Goal: Use online tool/utility: Utilize a website feature to perform a specific function

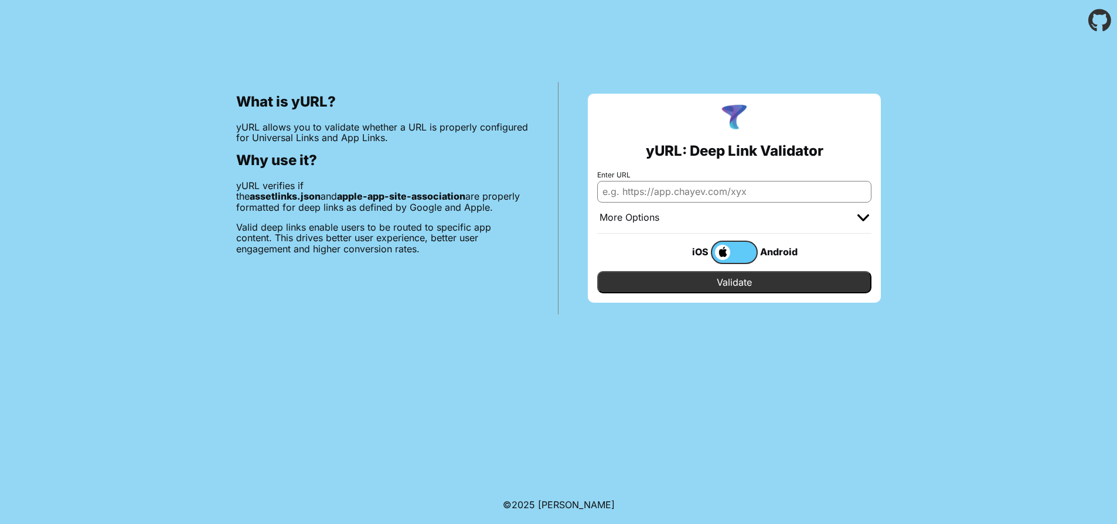
click at [628, 193] on input "Enter URL" at bounding box center [734, 191] width 274 height 21
paste input "[URL][DOMAIN_NAME]"
type input "[URL][DOMAIN_NAME]"
click at [708, 285] on input "Validate" at bounding box center [734, 282] width 274 height 22
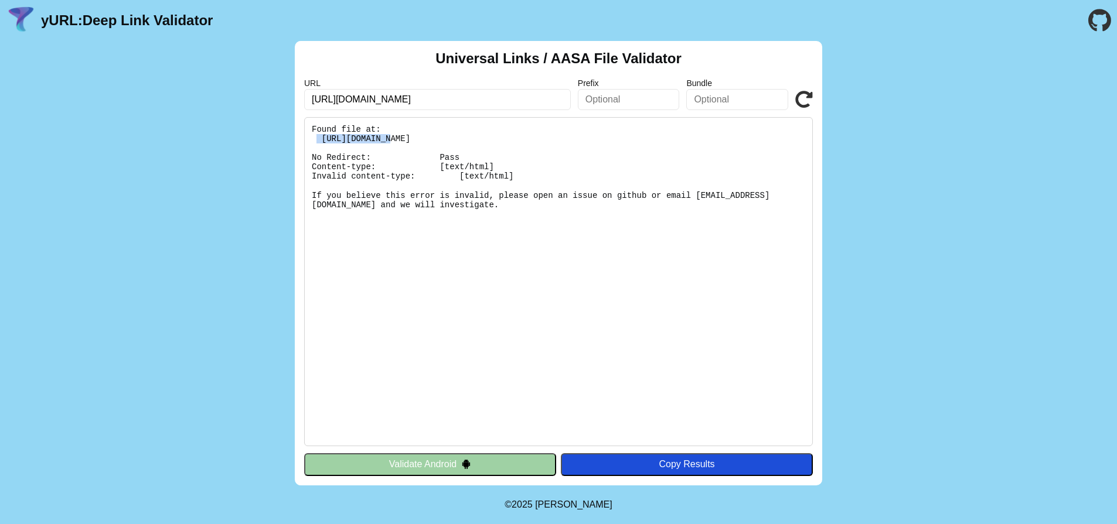
drag, startPoint x: 321, startPoint y: 137, endPoint x: 391, endPoint y: 137, distance: 70.3
click at [391, 137] on pre "Found file at: https://n99.co.il/.well-known/apple-app-site-association No Redi…" at bounding box center [558, 281] width 509 height 329
drag, startPoint x: 311, startPoint y: 163, endPoint x: 499, endPoint y: 168, distance: 188.1
click at [499, 168] on pre "Found file at: https://n99.co.il/.well-known/apple-app-site-association No Redi…" at bounding box center [558, 281] width 509 height 329
copy pre "Content-type: [text/html]"
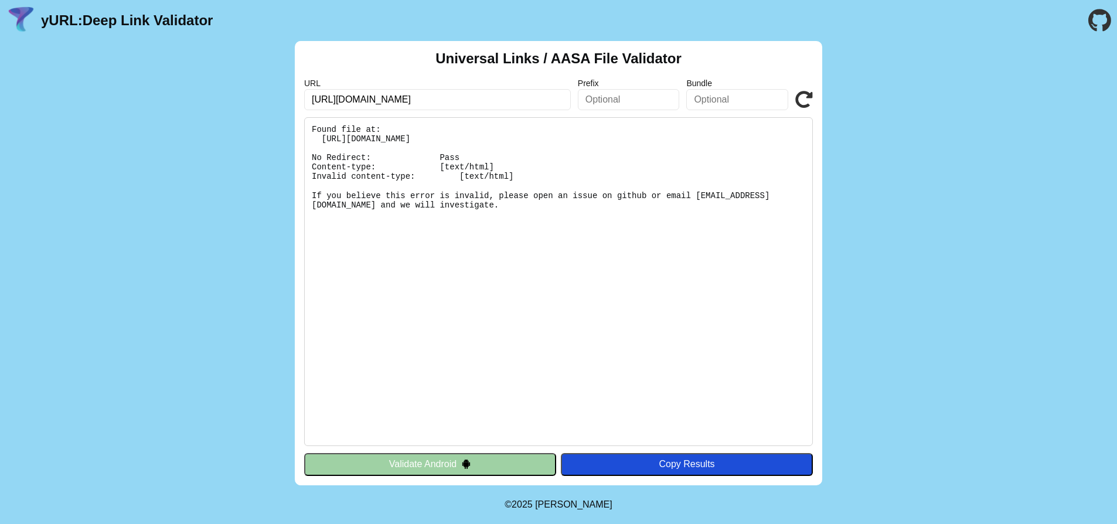
click at [608, 100] on input "text" at bounding box center [629, 99] width 102 height 21
click at [802, 99] on icon at bounding box center [804, 100] width 18 height 18
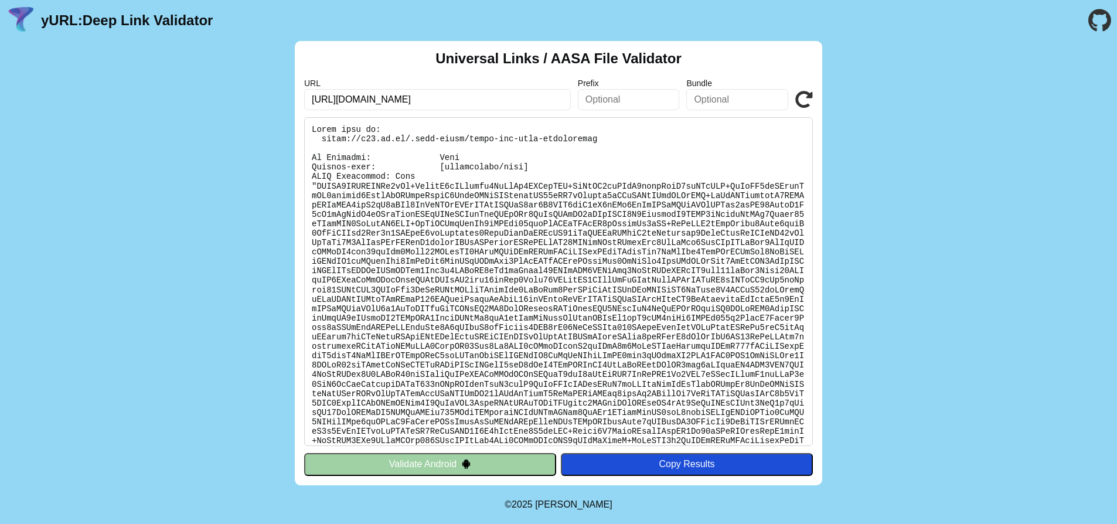
click at [800, 100] on icon at bounding box center [804, 100] width 18 height 18
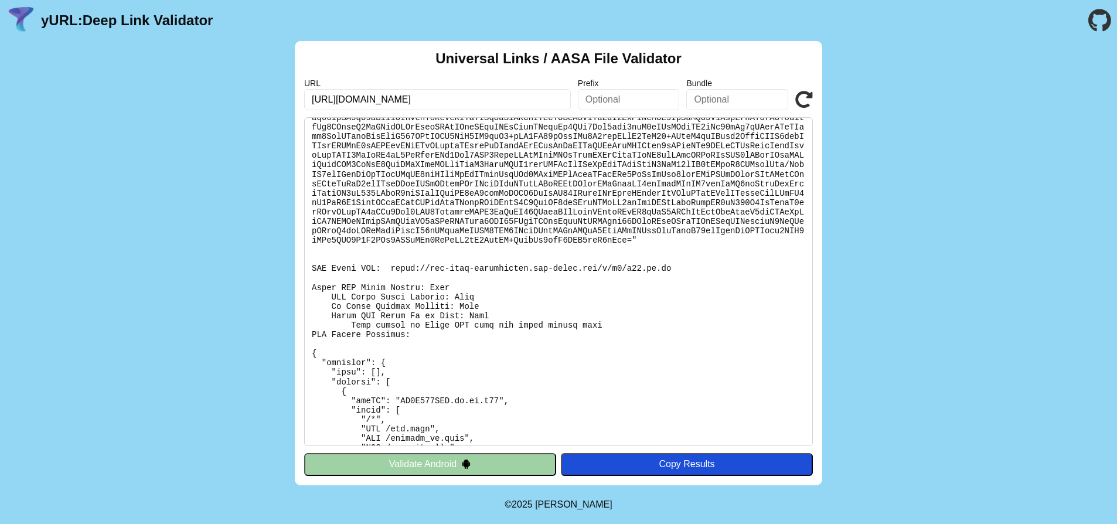
scroll to position [1419, 0]
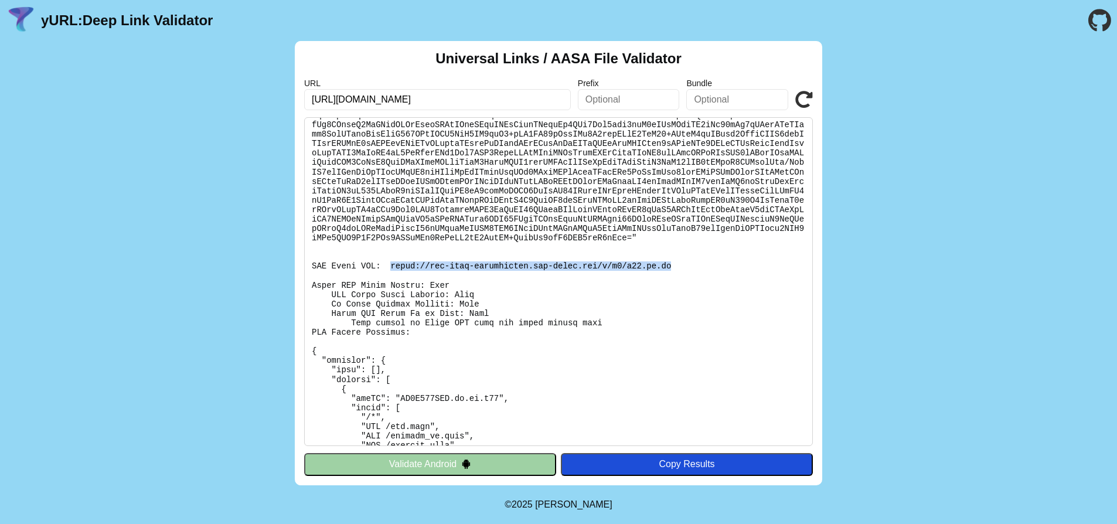
drag, startPoint x: 393, startPoint y: 285, endPoint x: 674, endPoint y: 285, distance: 281.2
click at [674, 285] on pre at bounding box center [558, 281] width 509 height 329
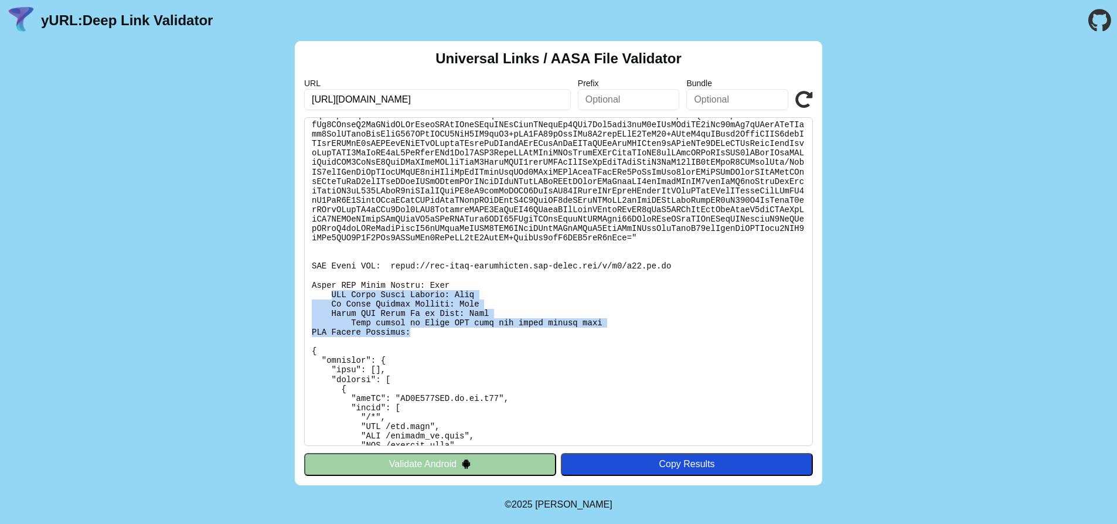
drag, startPoint x: 332, startPoint y: 314, endPoint x: 510, endPoint y: 354, distance: 182.5
click at [510, 354] on pre at bounding box center [558, 281] width 509 height 329
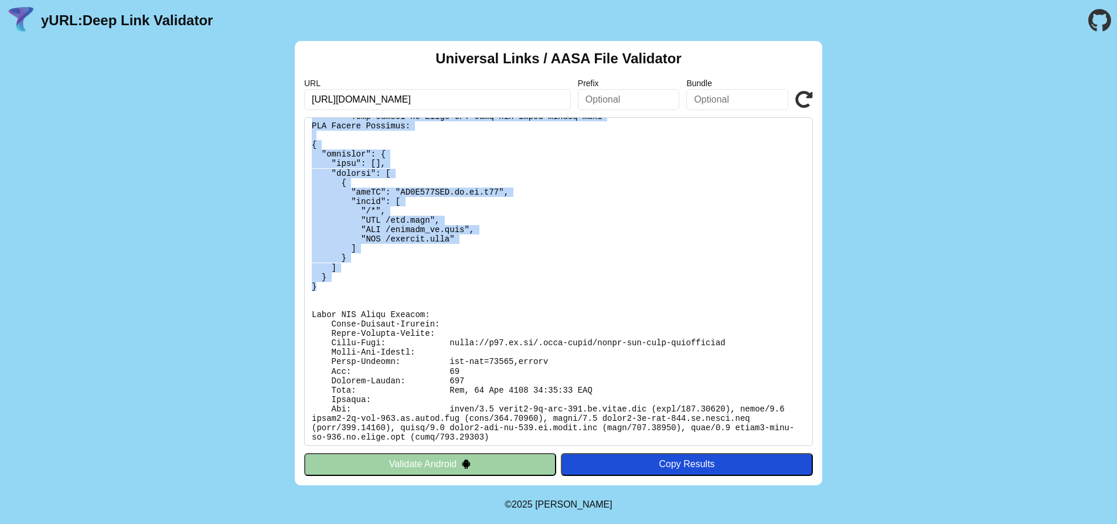
scroll to position [1647, 0]
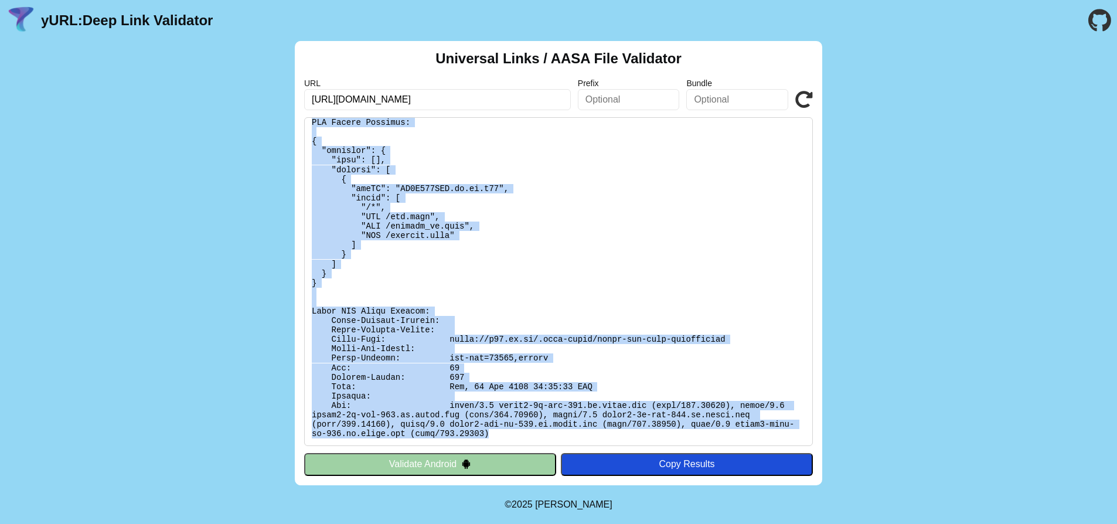
drag, startPoint x: 312, startPoint y: 129, endPoint x: 564, endPoint y: 432, distance: 394.4
click at [564, 432] on pre at bounding box center [558, 281] width 509 height 329
copy pre "Found file at: https://n99.co.il/.well-known/apple-app-site-association No Redi…"
click at [807, 96] on icon at bounding box center [804, 100] width 18 height 18
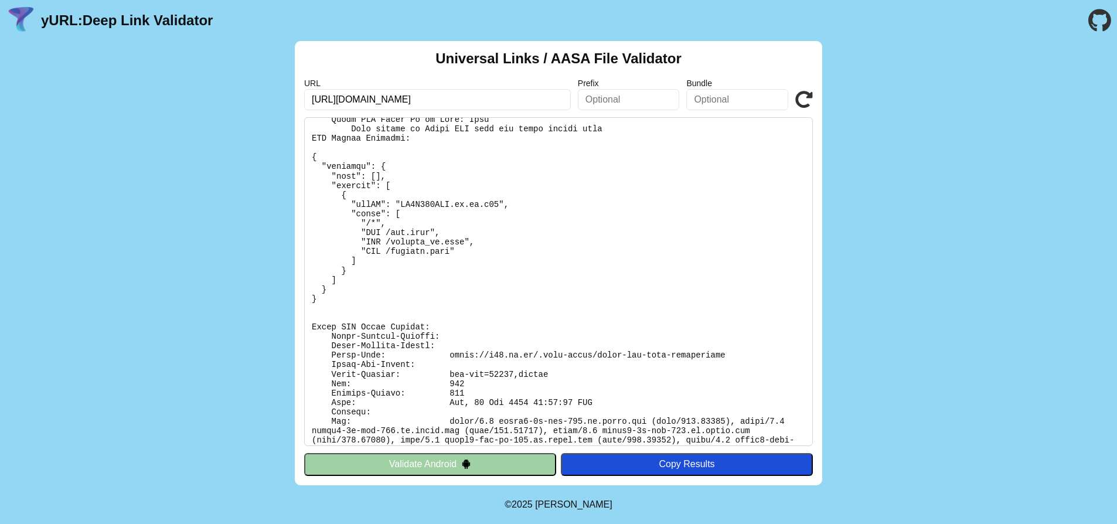
scroll to position [1620, 0]
click at [803, 99] on icon at bounding box center [804, 100] width 18 height 18
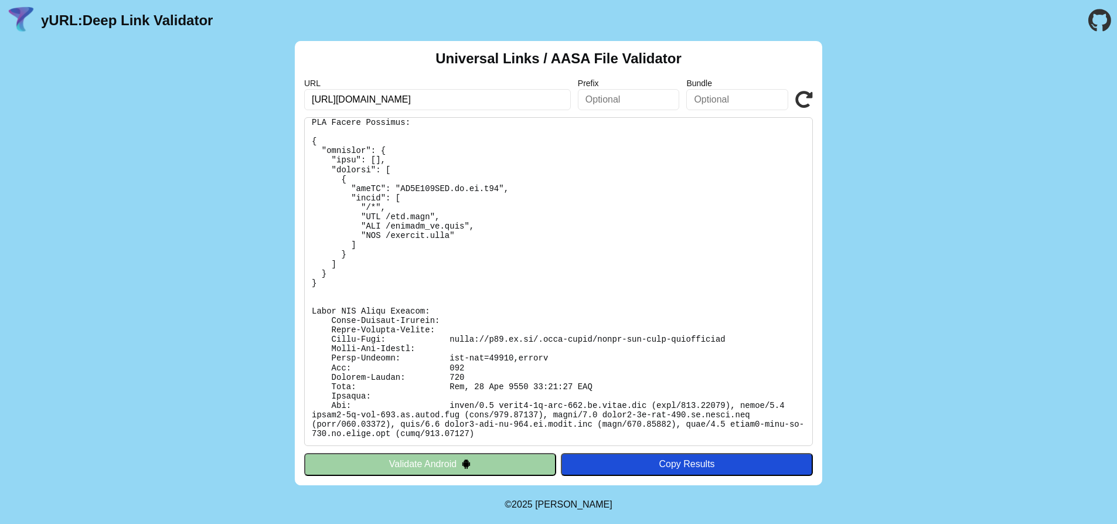
scroll to position [1647, 0]
click at [633, 279] on pre at bounding box center [558, 281] width 509 height 329
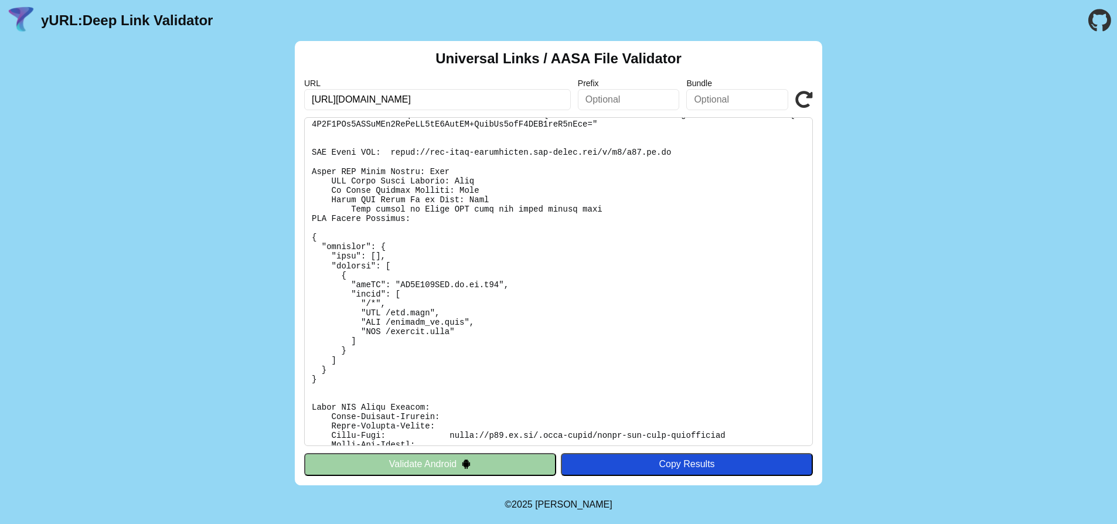
scroll to position [1532, 0]
click at [803, 96] on icon at bounding box center [804, 100] width 18 height 18
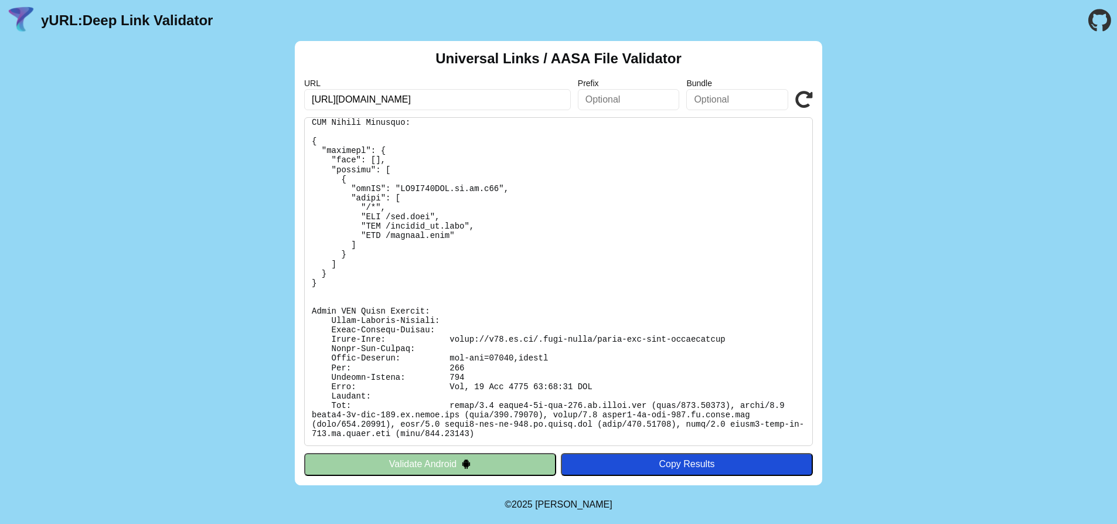
scroll to position [1647, 0]
click at [803, 101] on icon at bounding box center [804, 100] width 18 height 18
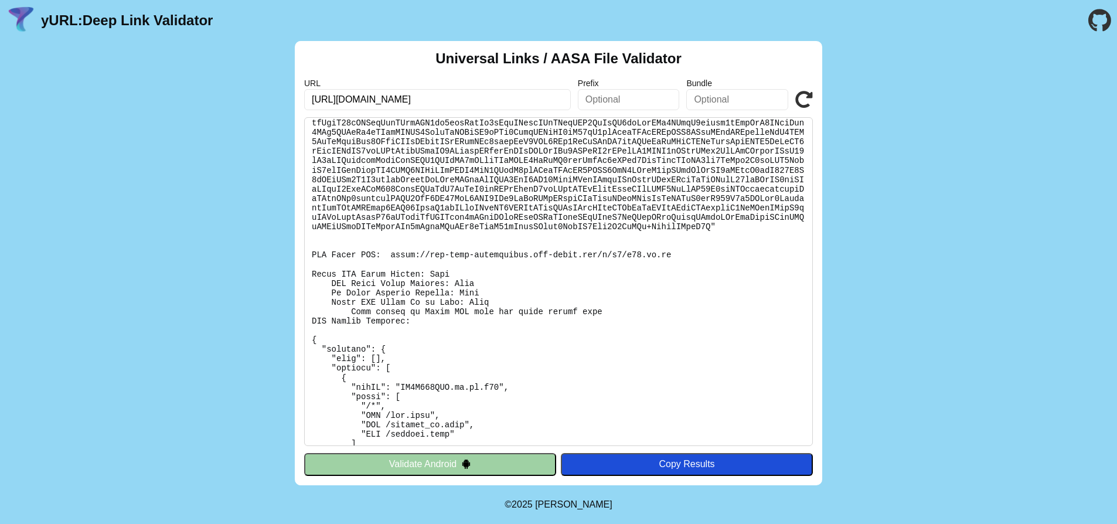
scroll to position [1417, 0]
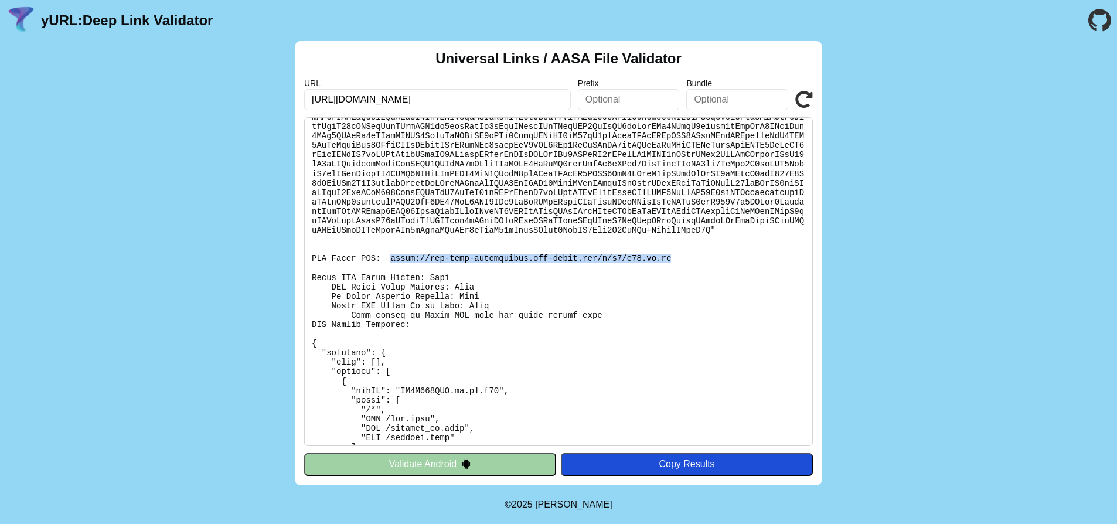
drag, startPoint x: 393, startPoint y: 278, endPoint x: 670, endPoint y: 277, distance: 277.7
click at [670, 277] on pre at bounding box center [558, 281] width 509 height 329
click at [801, 98] on icon at bounding box center [804, 100] width 18 height 18
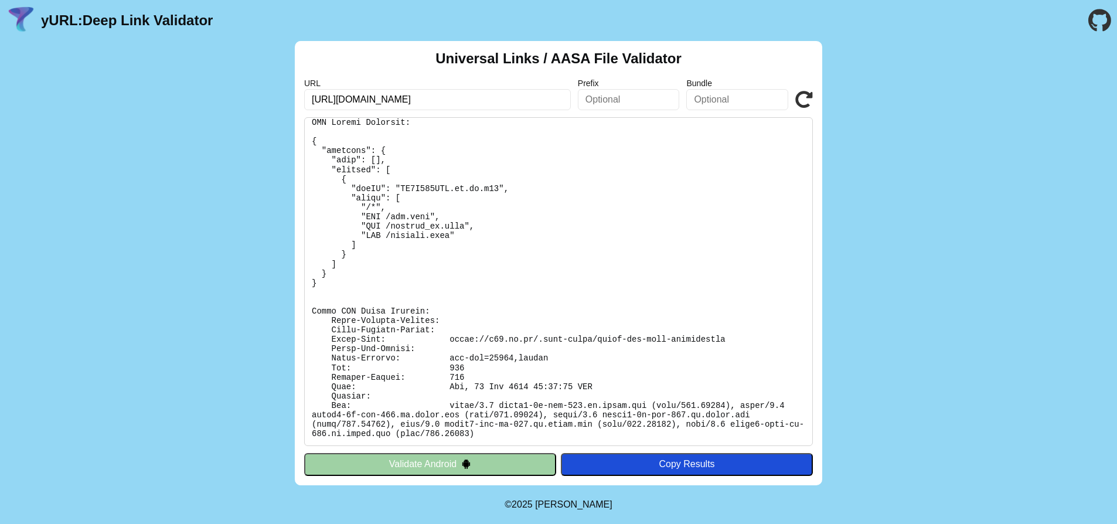
scroll to position [1643, 0]
click at [696, 462] on div "Copy Results" at bounding box center [687, 464] width 240 height 11
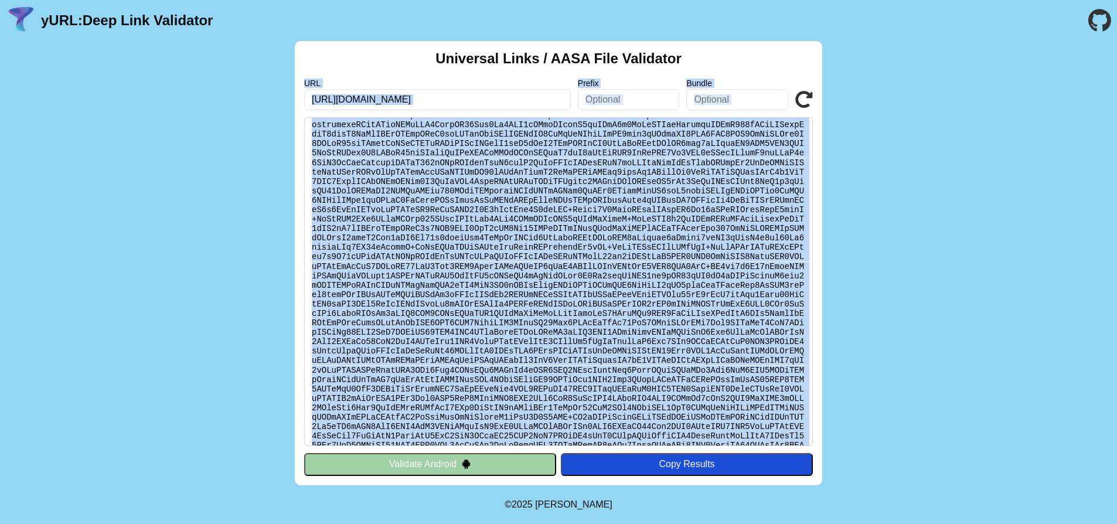
scroll to position [0, 0]
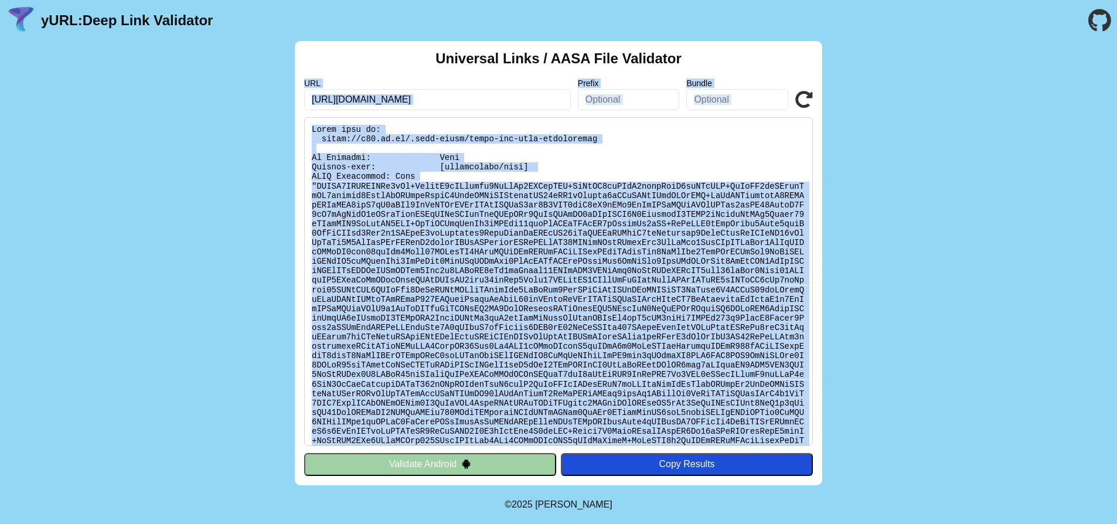
drag, startPoint x: 523, startPoint y: 434, endPoint x: 285, endPoint y: 84, distance: 422.5
click at [285, 84] on div "Universal Links / AASA File Validator URL https://n99.co.il/ Prefix Bundle Vali…" at bounding box center [558, 263] width 1117 height 444
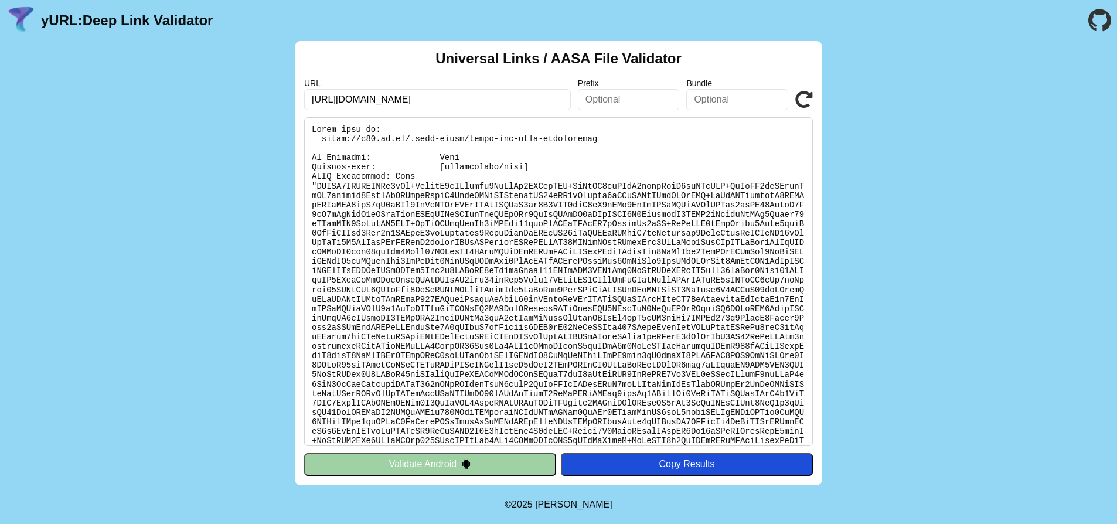
click at [320, 126] on pre at bounding box center [558, 281] width 509 height 329
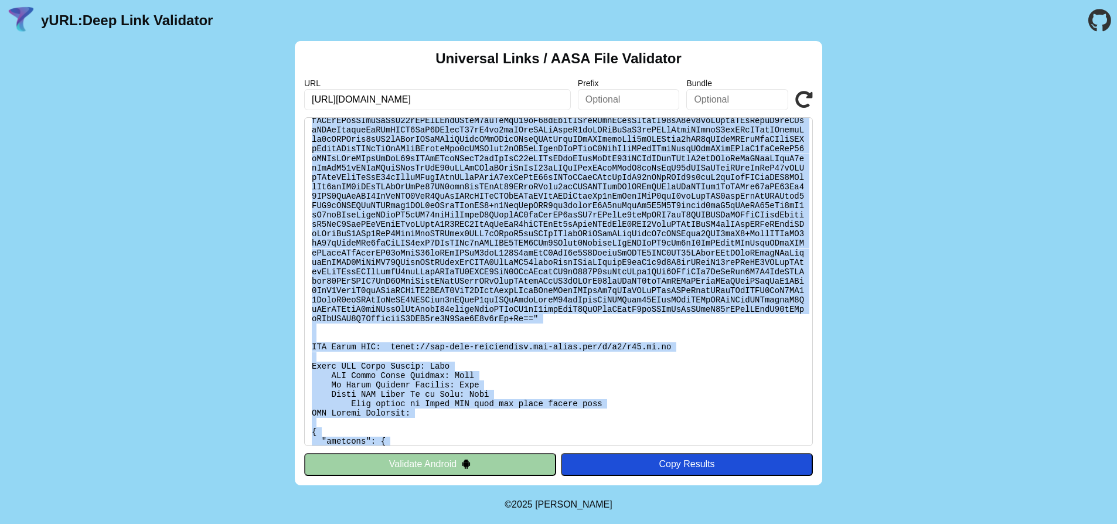
scroll to position [1647, 0]
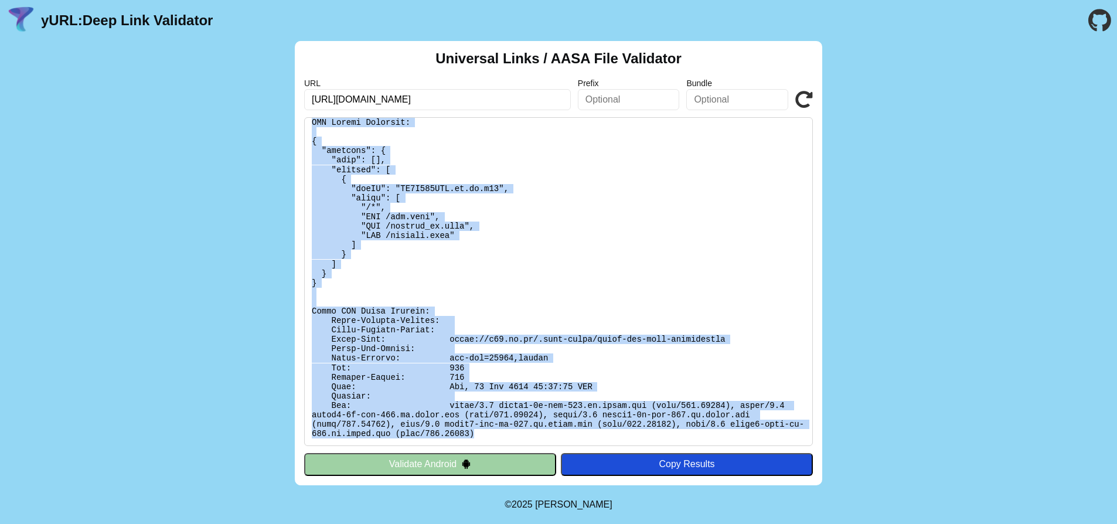
drag, startPoint x: 313, startPoint y: 129, endPoint x: 551, endPoint y: 432, distance: 385.0
click at [552, 432] on pre at bounding box center [558, 281] width 509 height 329
copy pre "Found file at: https://n99.co.il/.well-known/apple-app-site-association No Redi…"
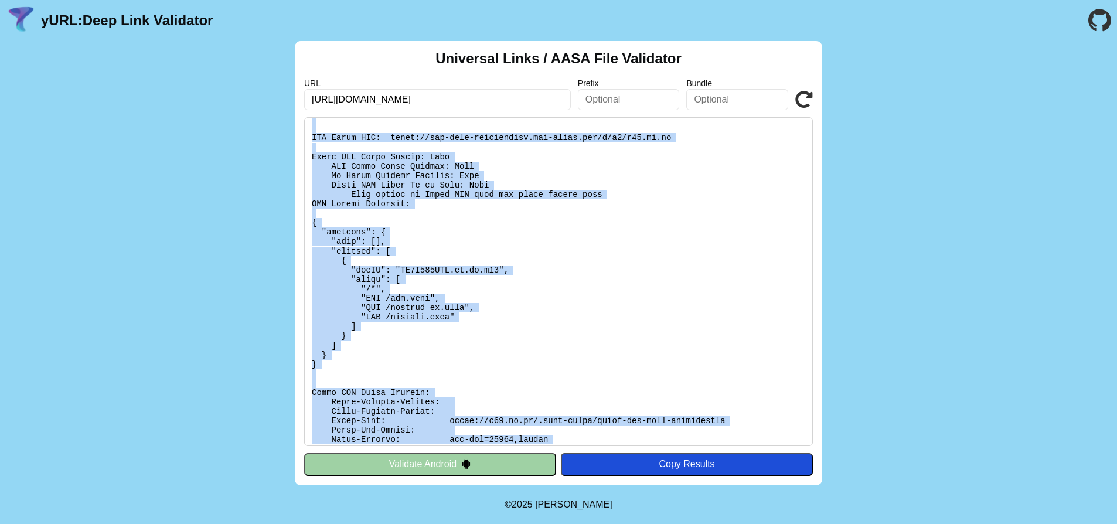
scroll to position [1547, 0]
click at [804, 101] on icon at bounding box center [804, 100] width 18 height 18
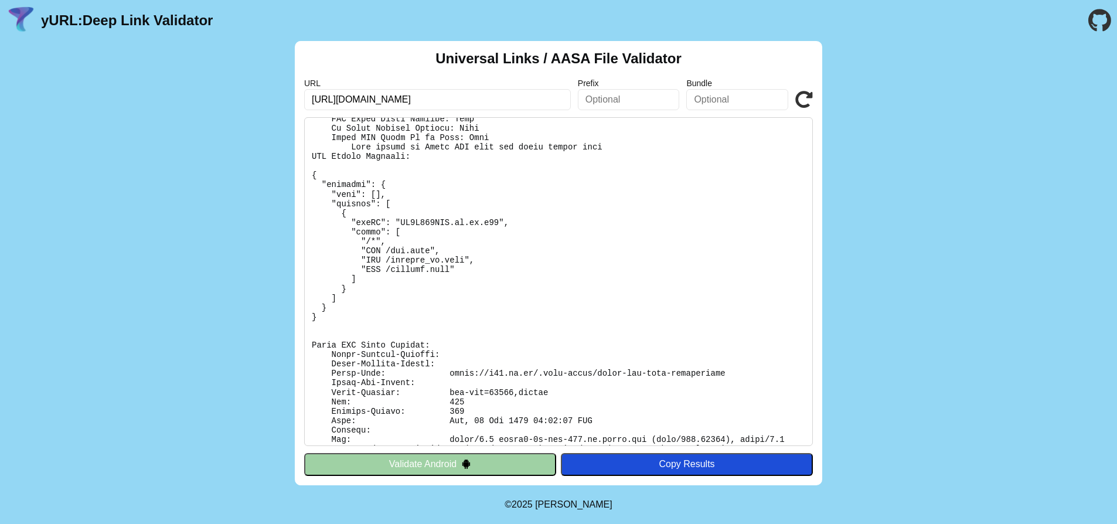
scroll to position [1647, 0]
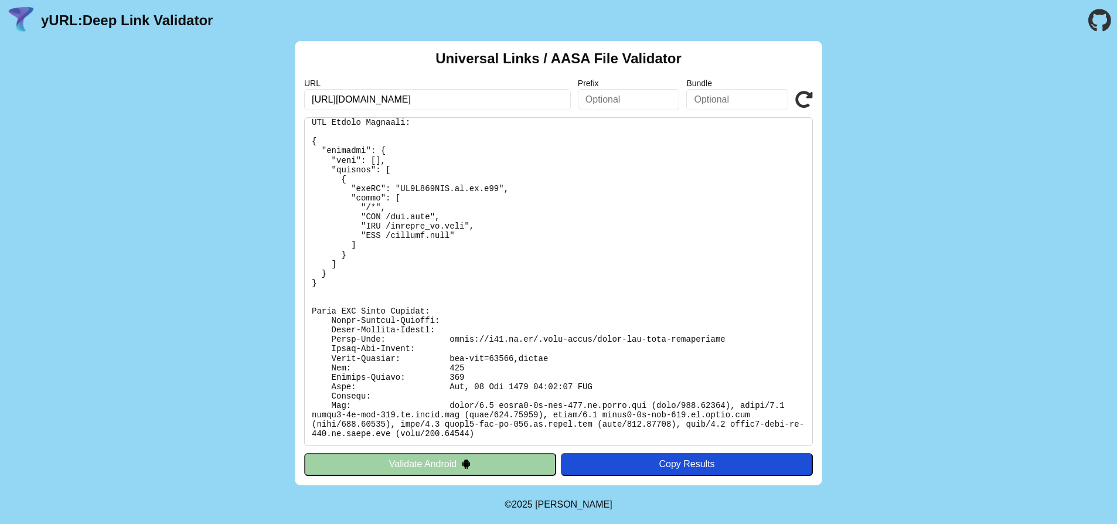
click at [799, 97] on icon at bounding box center [804, 100] width 18 height 18
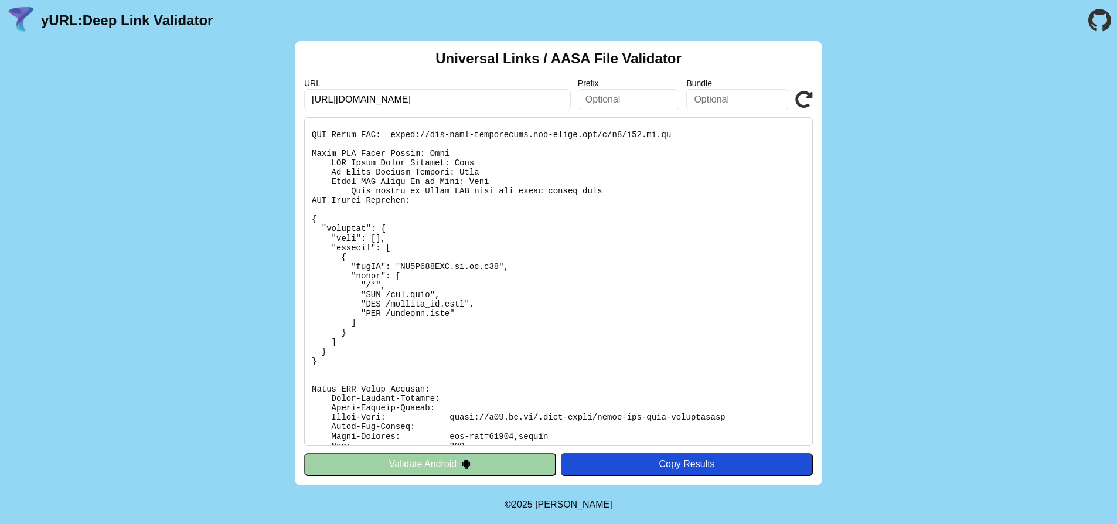
scroll to position [1613, 0]
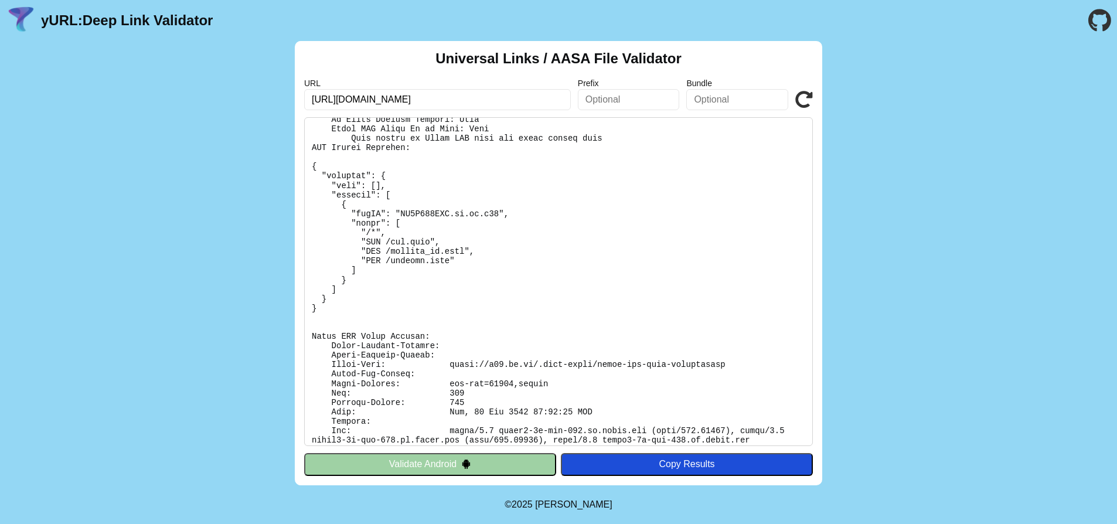
click at [802, 100] on icon at bounding box center [804, 100] width 18 height 18
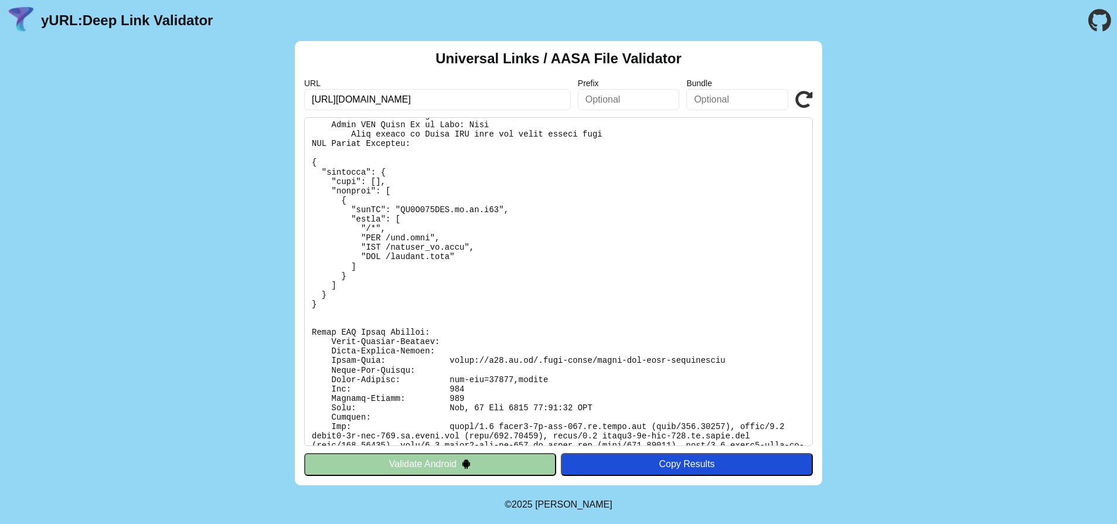
scroll to position [1629, 0]
click at [803, 101] on icon at bounding box center [804, 100] width 18 height 18
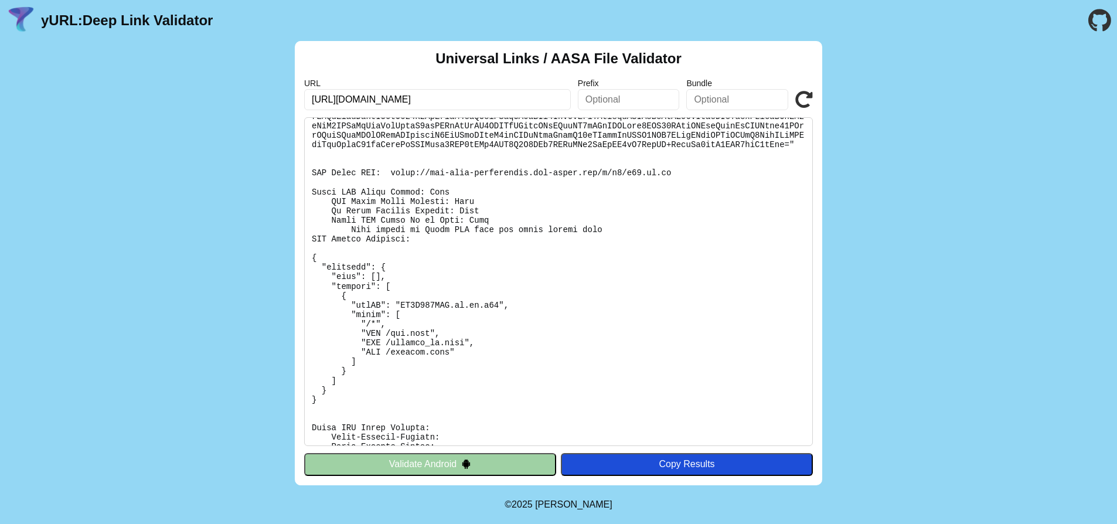
scroll to position [1495, 0]
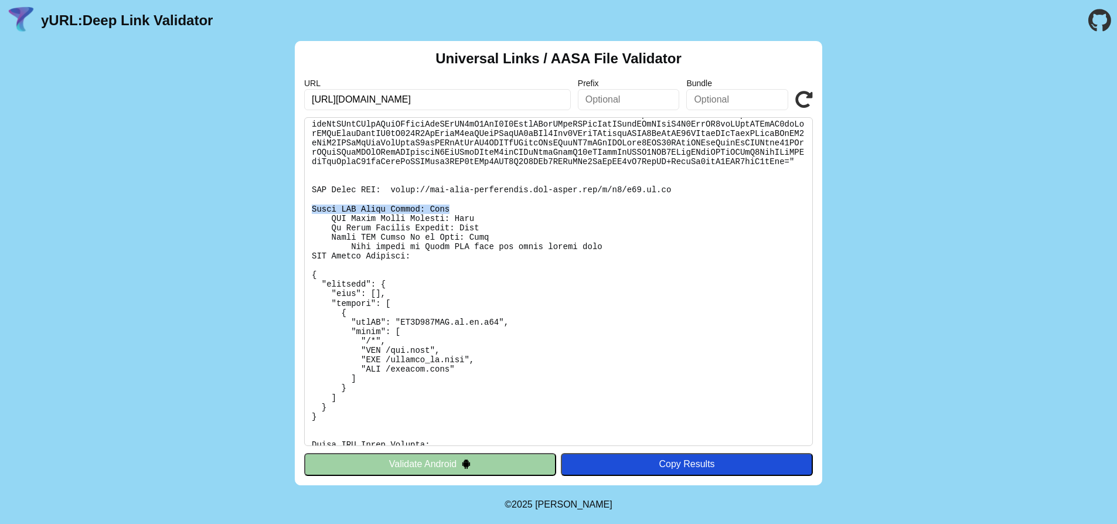
drag, startPoint x: 311, startPoint y: 228, endPoint x: 484, endPoint y: 226, distance: 173.4
click at [484, 226] on pre at bounding box center [558, 281] width 509 height 329
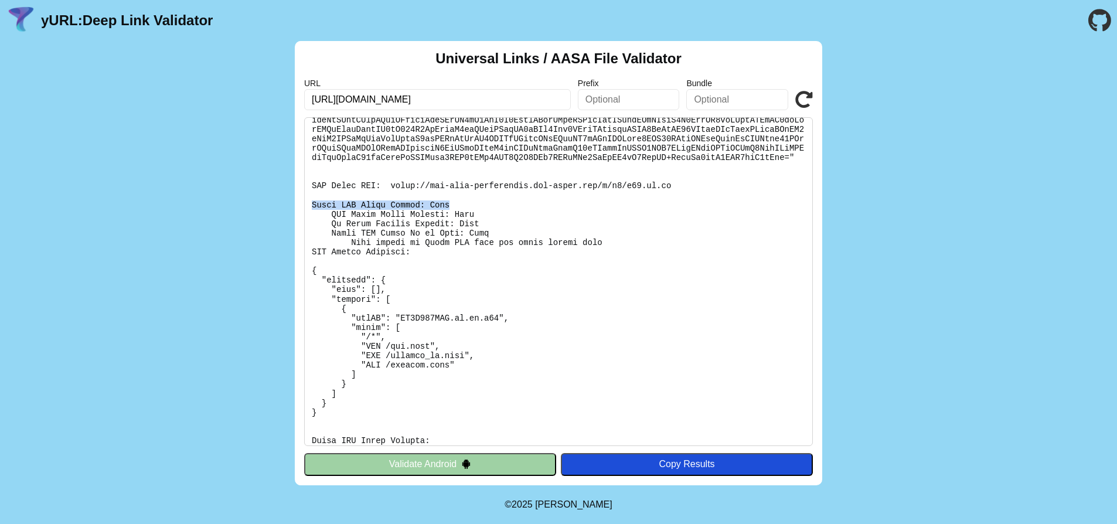
scroll to position [1500, 0]
click at [394, 204] on pre at bounding box center [558, 281] width 509 height 329
drag, startPoint x: 390, startPoint y: 204, endPoint x: 674, endPoint y: 204, distance: 284.1
click at [675, 204] on pre at bounding box center [558, 281] width 509 height 329
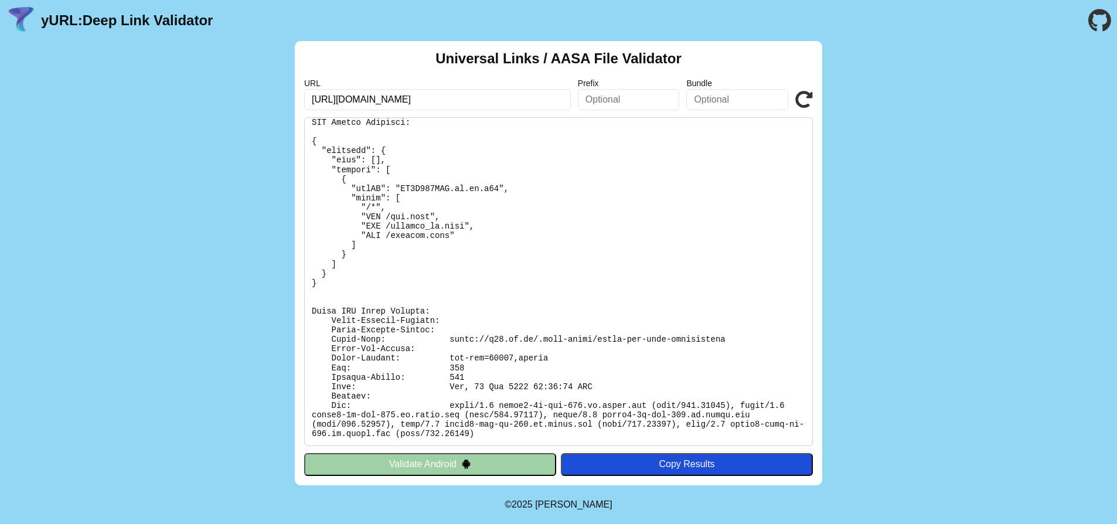
scroll to position [1647, 0]
click at [800, 99] on icon at bounding box center [804, 100] width 18 height 18
click at [806, 101] on icon at bounding box center [804, 100] width 18 height 18
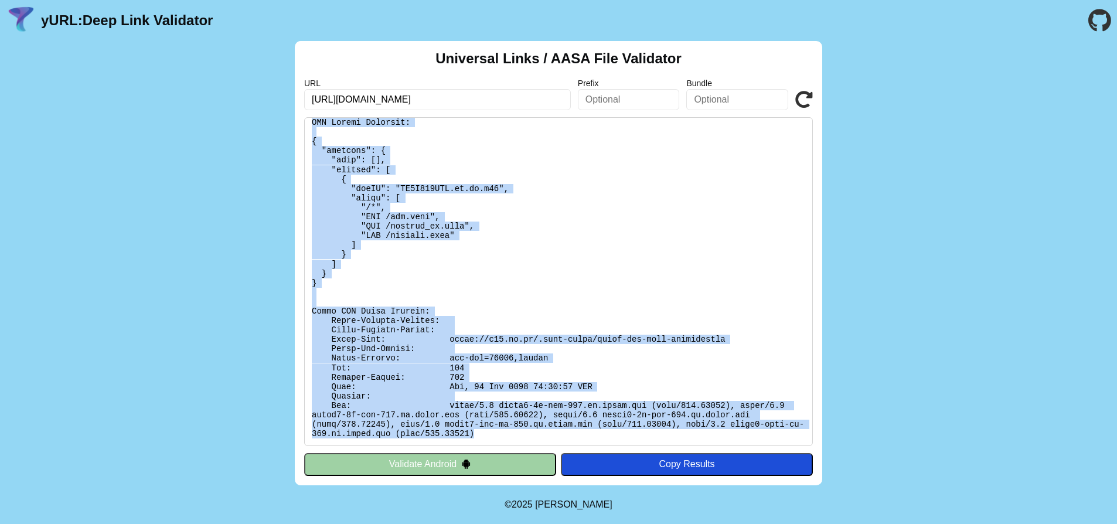
scroll to position [1648, 0]
drag, startPoint x: 310, startPoint y: 128, endPoint x: 555, endPoint y: 435, distance: 393.5
click at [555, 435] on pre at bounding box center [558, 281] width 509 height 329
copy pre "Found file at: https://n99.co.il/.well-known/apple-app-site-association No Redi…"
click at [801, 99] on icon at bounding box center [804, 100] width 18 height 18
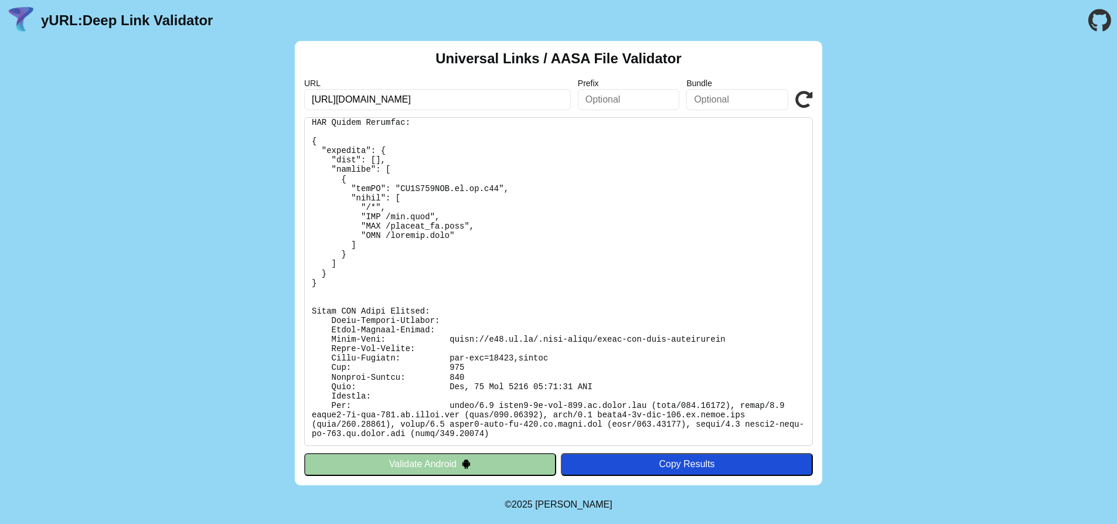
scroll to position [1638, 0]
click at [799, 105] on icon at bounding box center [804, 100] width 18 height 18
